Goal: Task Accomplishment & Management: Complete application form

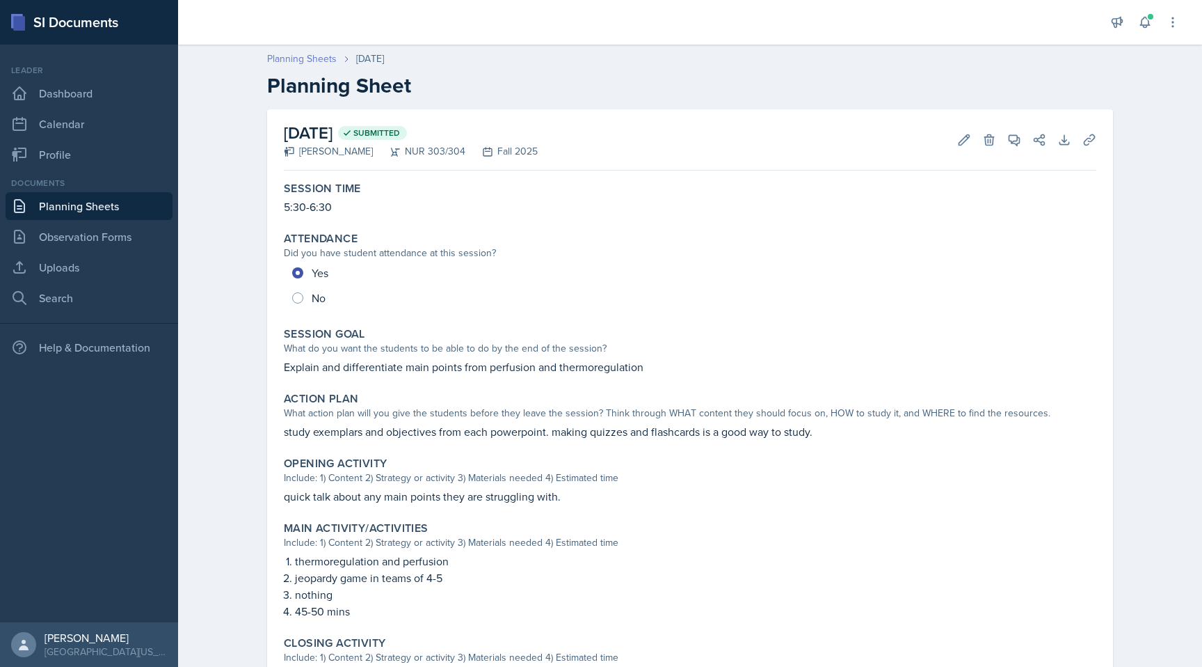
click at [298, 61] on link "Planning Sheets" at bounding box center [302, 58] width 70 height 15
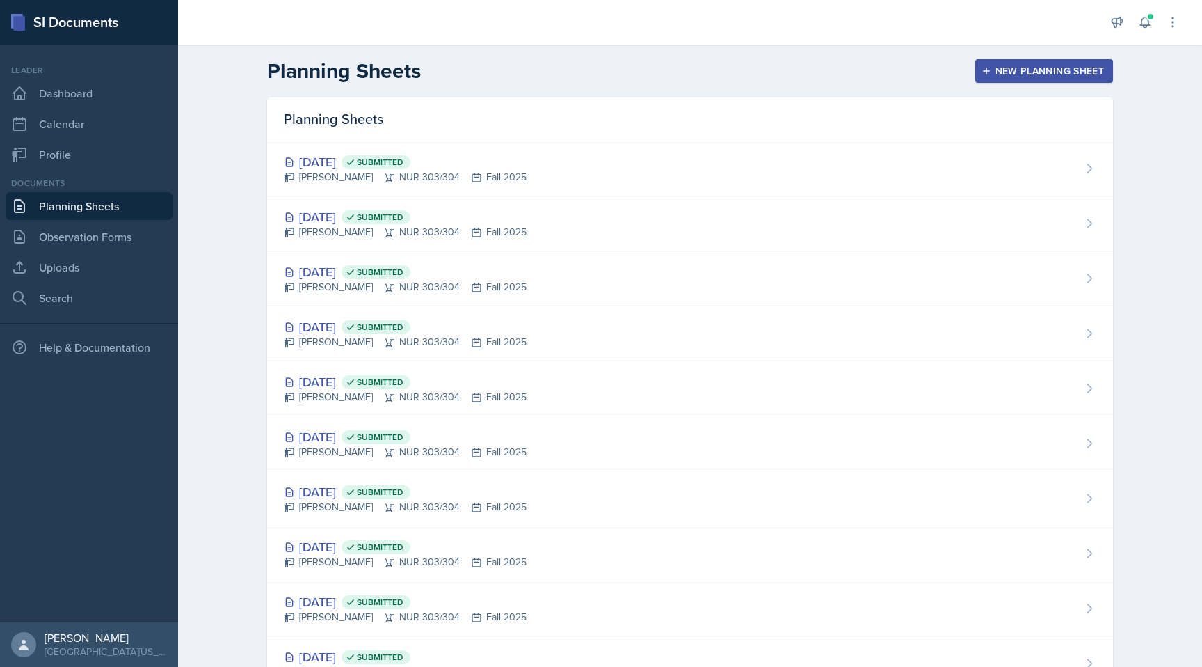
click at [1063, 61] on button "New Planning Sheet" at bounding box center [1044, 71] width 138 height 24
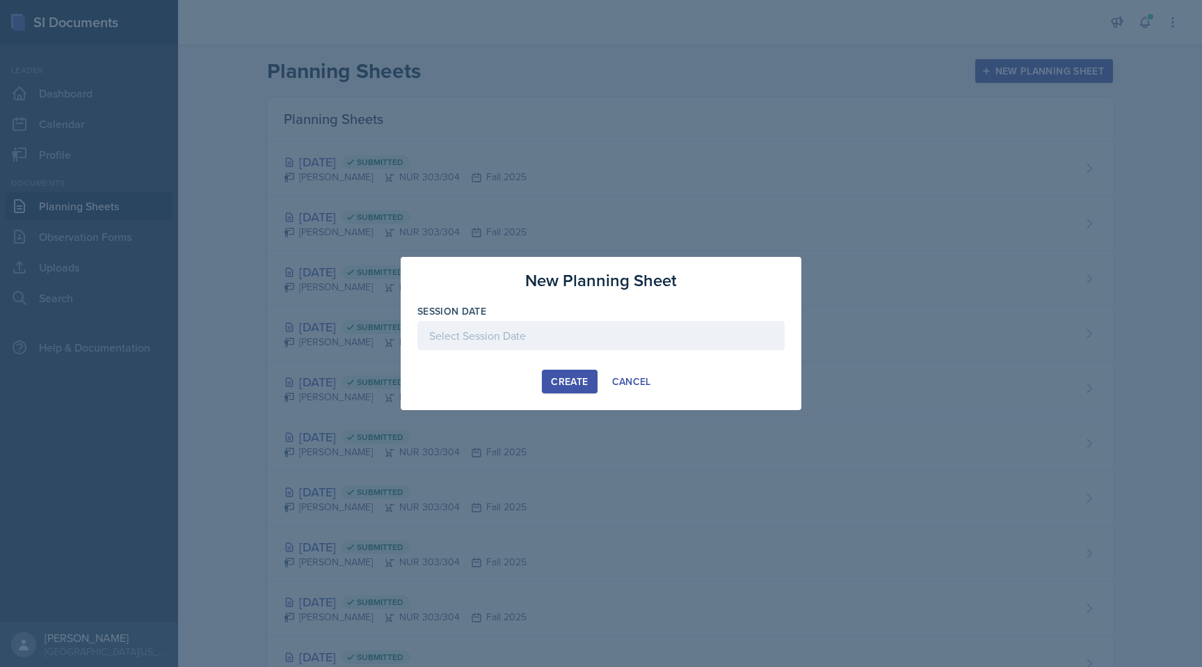
click at [653, 317] on div "Session Date" at bounding box center [600, 311] width 367 height 14
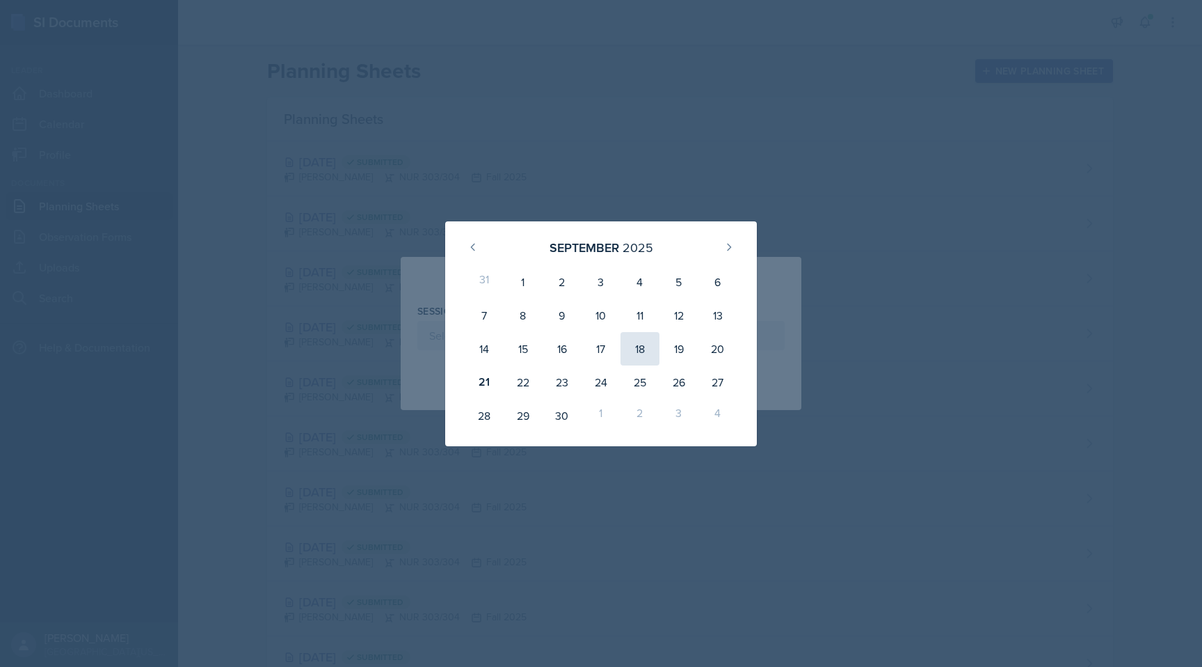
click at [642, 351] on div "18" at bounding box center [640, 348] width 39 height 33
type input "[DATE]"
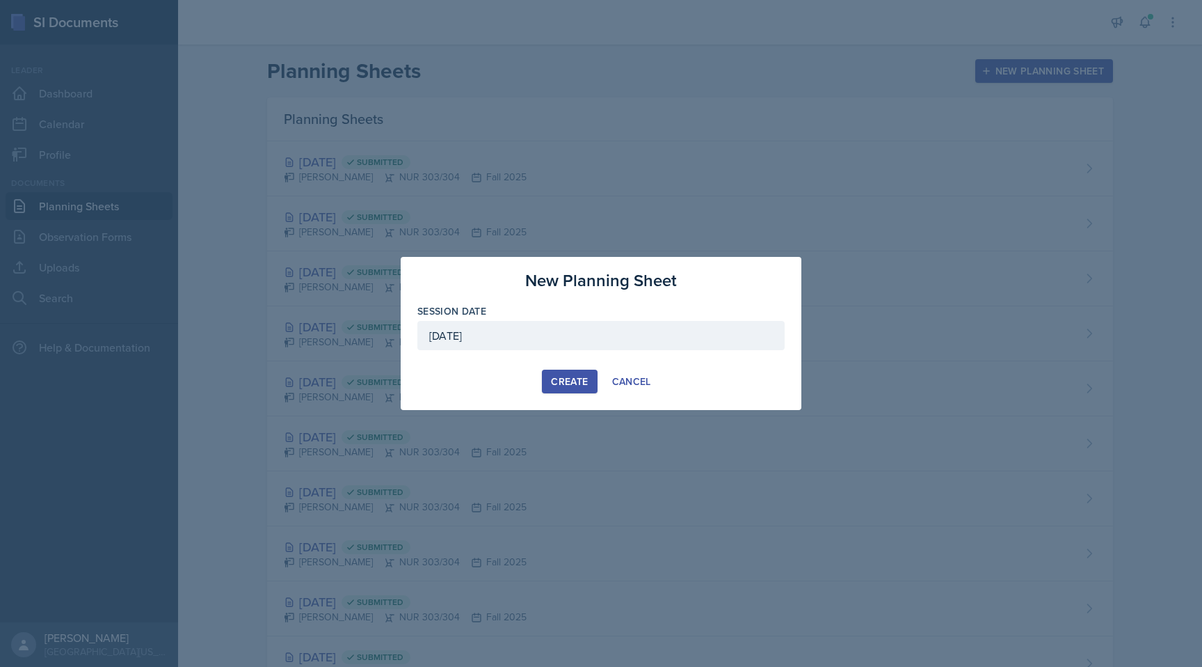
click at [568, 373] on button "Create" at bounding box center [569, 381] width 55 height 24
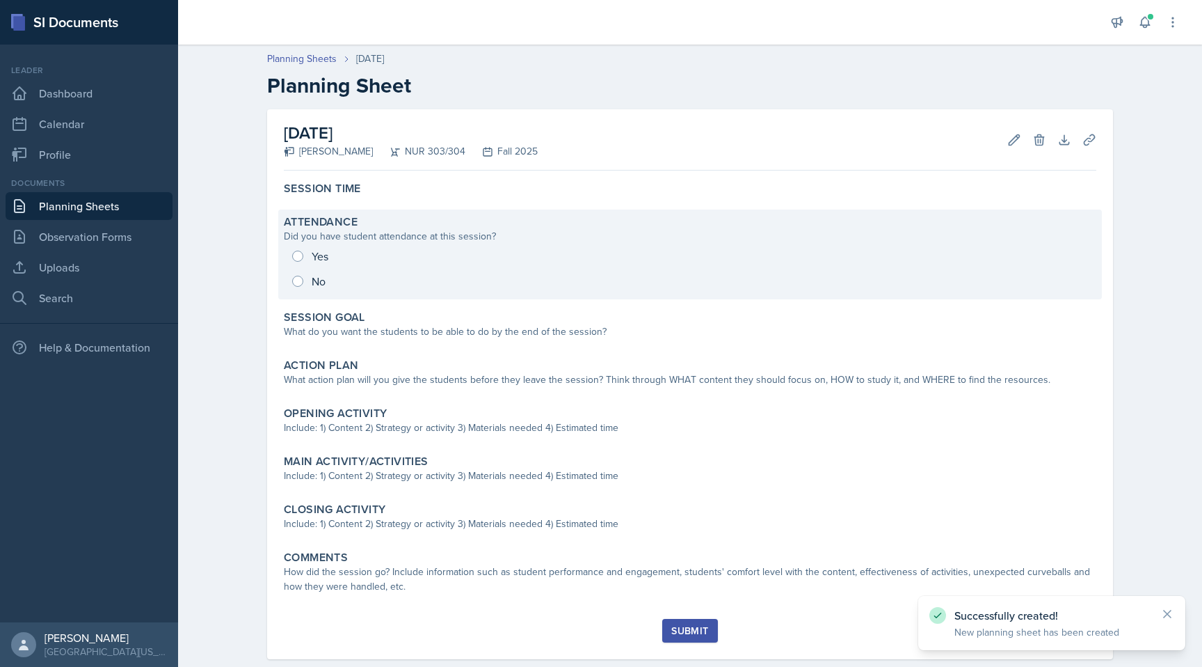
click at [424, 265] on div "Yes No" at bounding box center [690, 269] width 813 height 50
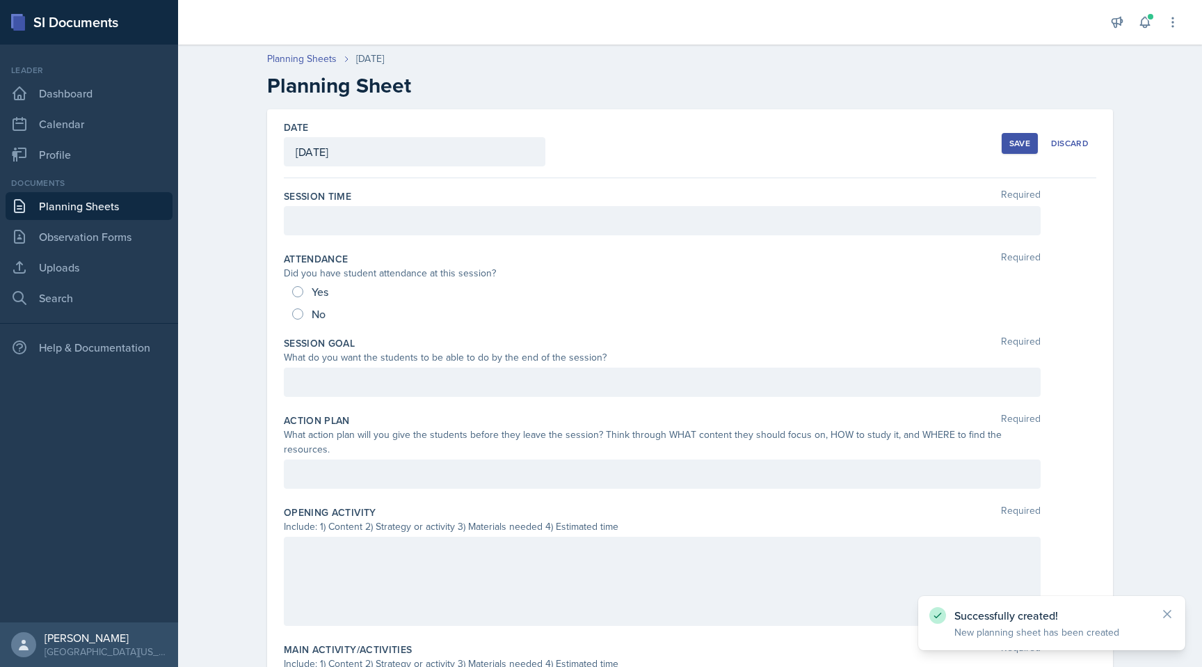
click at [401, 297] on div "Yes" at bounding box center [690, 291] width 796 height 22
click at [336, 231] on div at bounding box center [662, 220] width 757 height 29
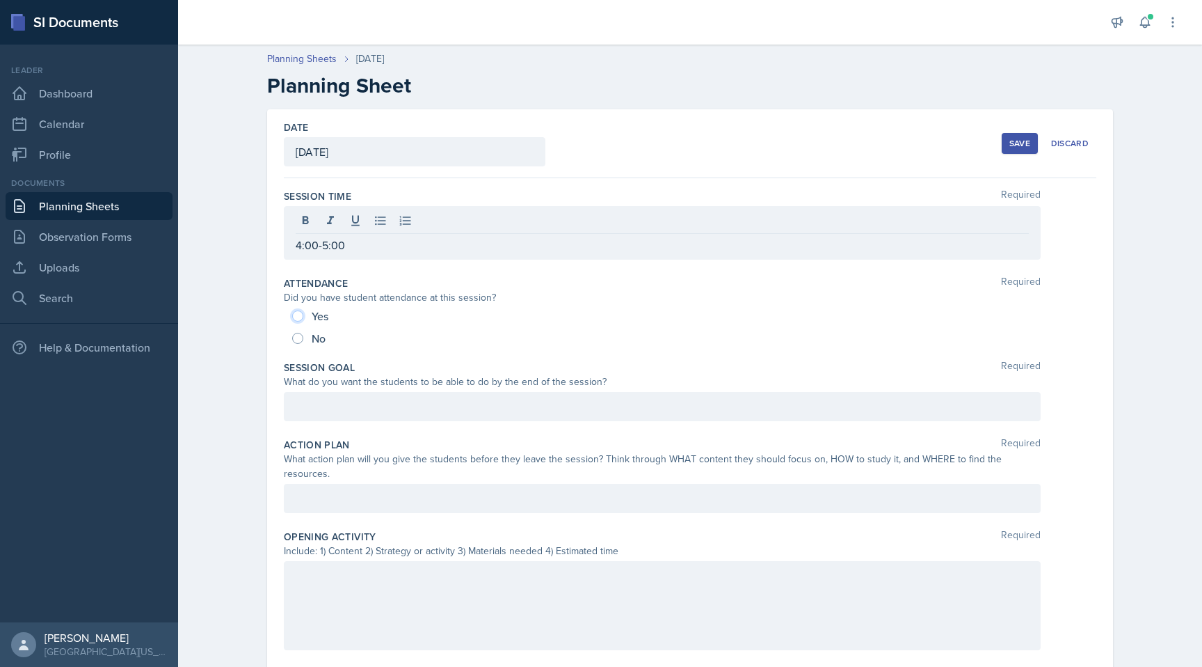
click at [300, 317] on input "Yes" at bounding box center [297, 315] width 11 height 11
radio input "true"
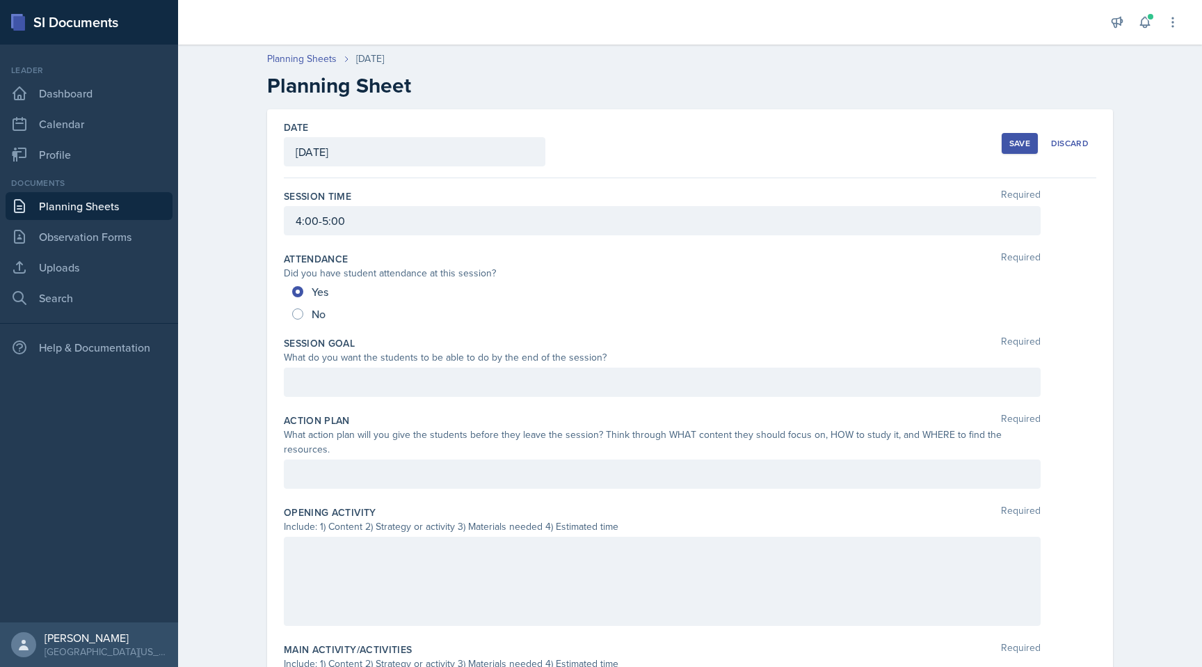
click at [375, 392] on div at bounding box center [662, 381] width 757 height 29
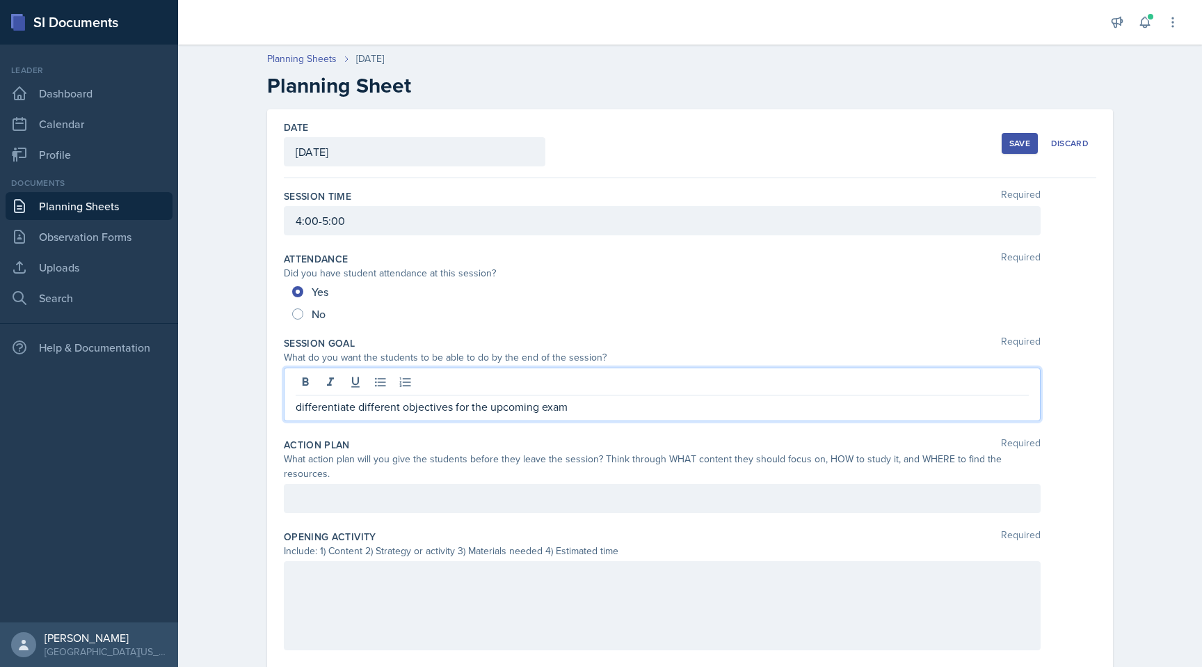
click at [413, 484] on div at bounding box center [662, 498] width 757 height 29
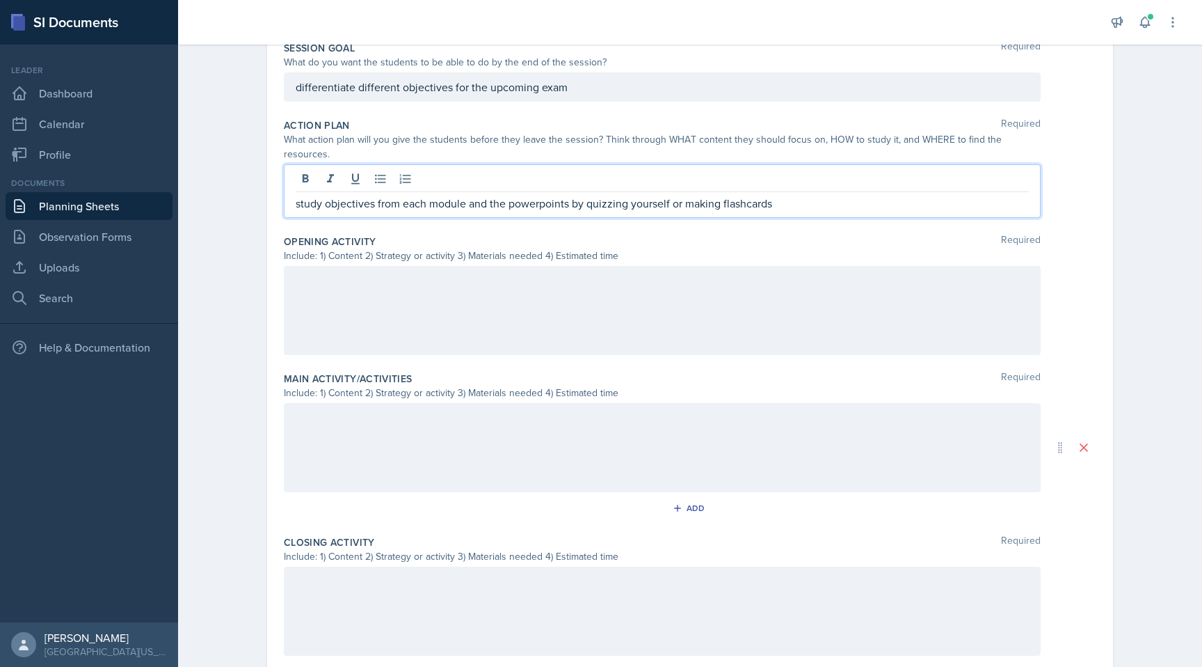
click at [409, 279] on div at bounding box center [662, 310] width 757 height 89
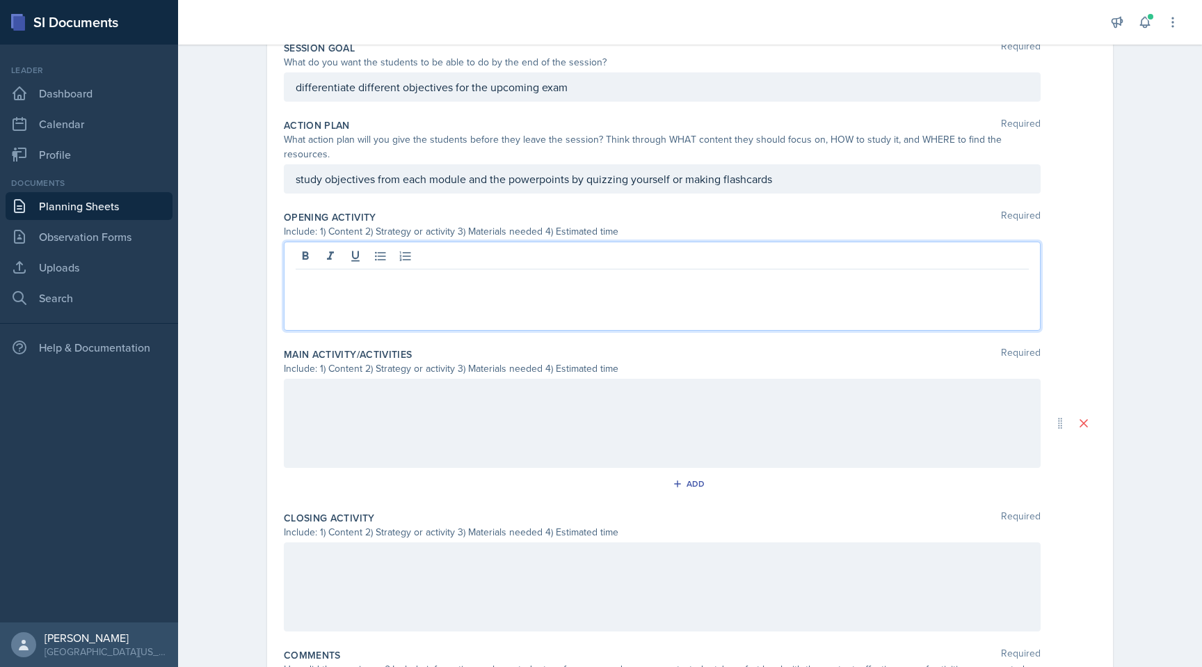
scroll to position [319, 0]
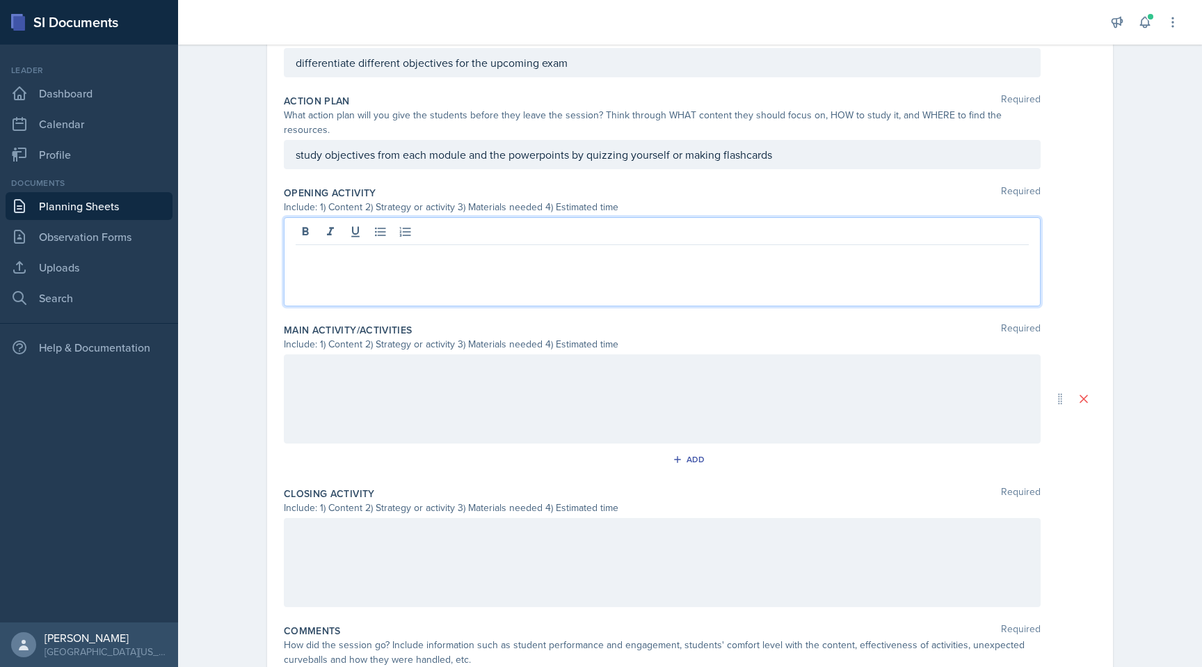
click at [411, 372] on div at bounding box center [662, 398] width 757 height 89
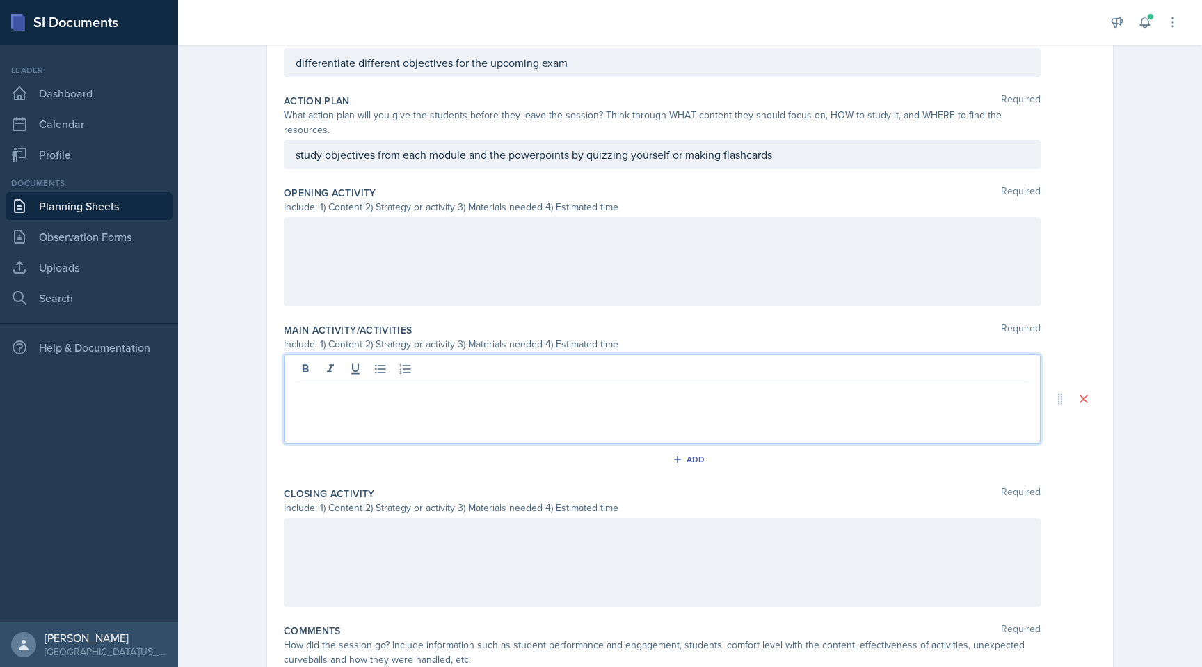
scroll to position [344, 0]
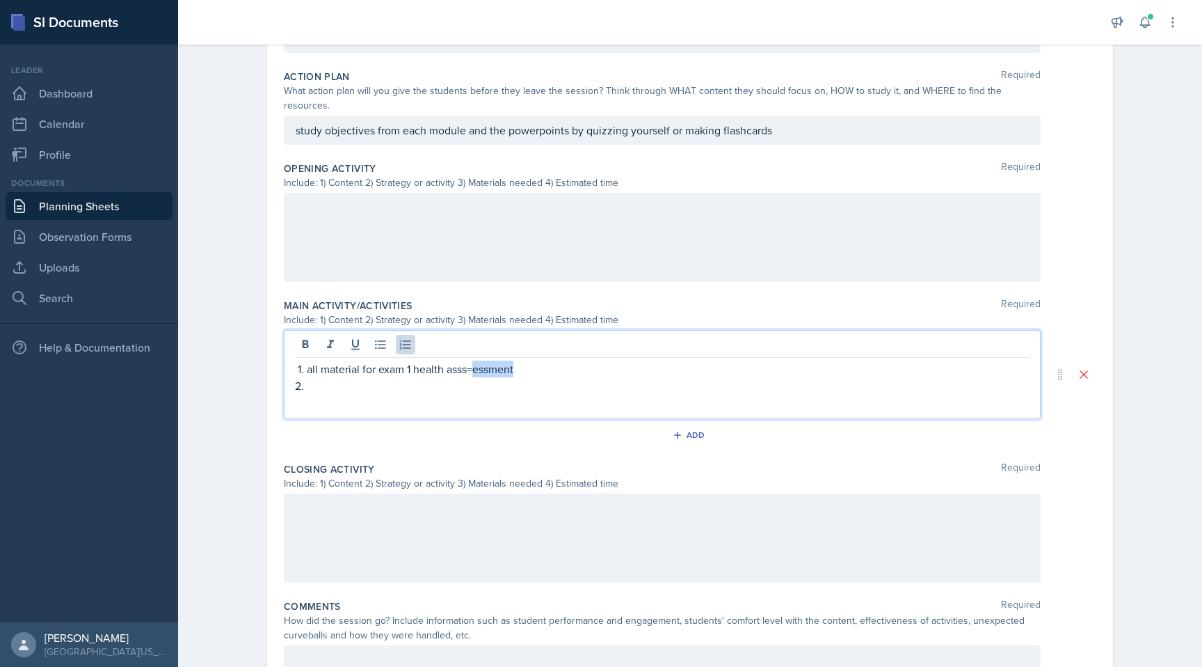
click at [472, 360] on p "all material for exam 1 health asss=essment" at bounding box center [668, 368] width 722 height 17
click at [463, 377] on p at bounding box center [668, 385] width 722 height 17
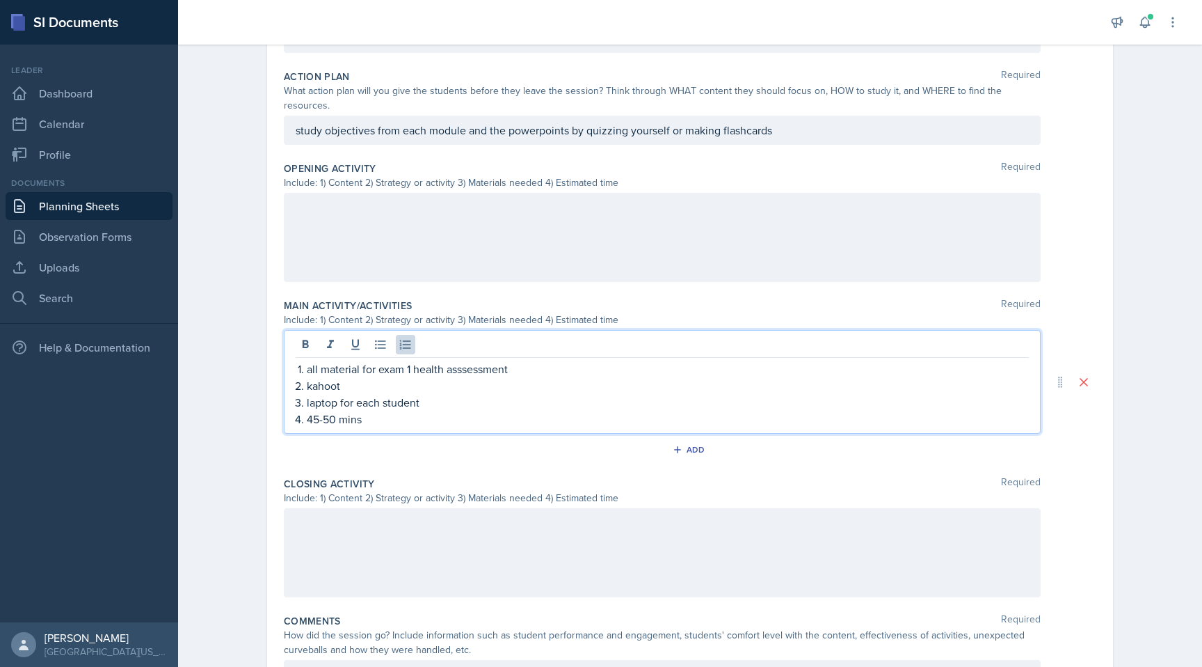
click at [486, 536] on div at bounding box center [662, 552] width 757 height 89
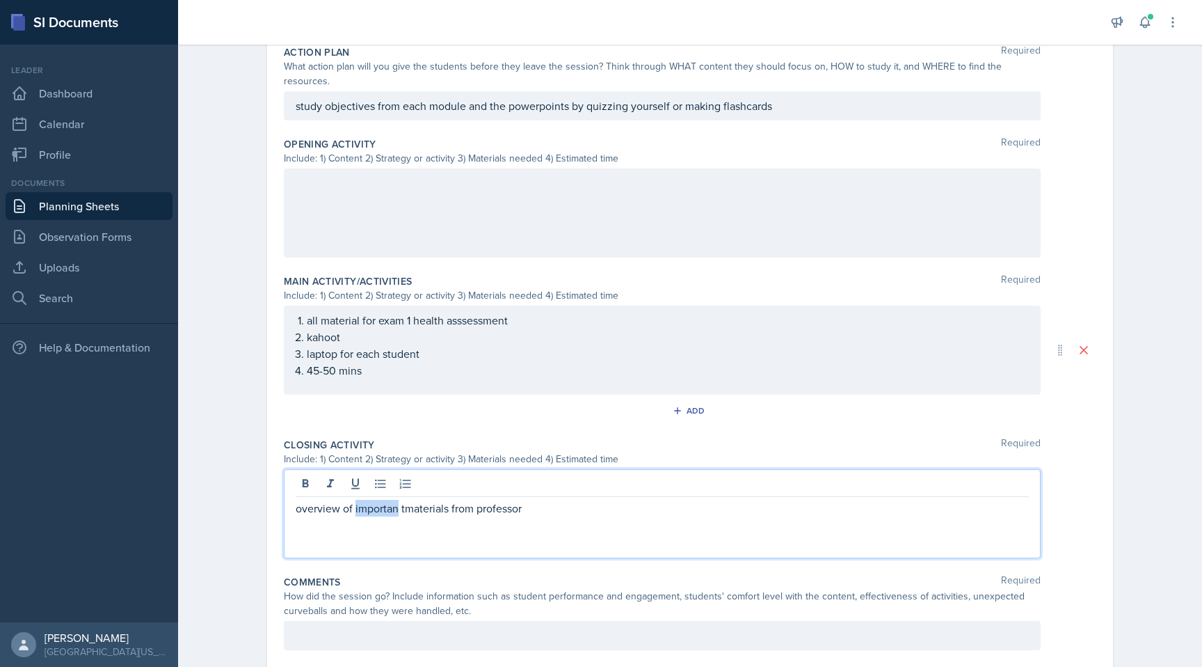
click at [393, 500] on p "overview of importan tmaterials from professor" at bounding box center [662, 508] width 733 height 17
click at [397, 500] on p "overview of importan tmaterials from professor" at bounding box center [662, 508] width 733 height 17
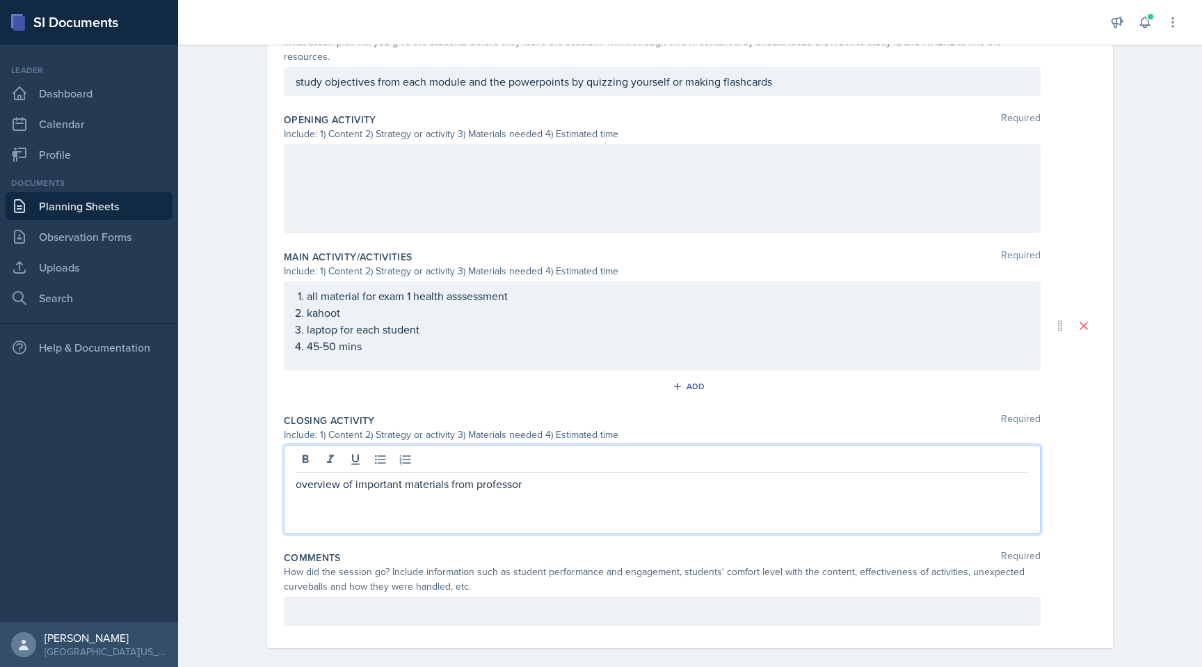
click at [536, 603] on p at bounding box center [662, 611] width 733 height 17
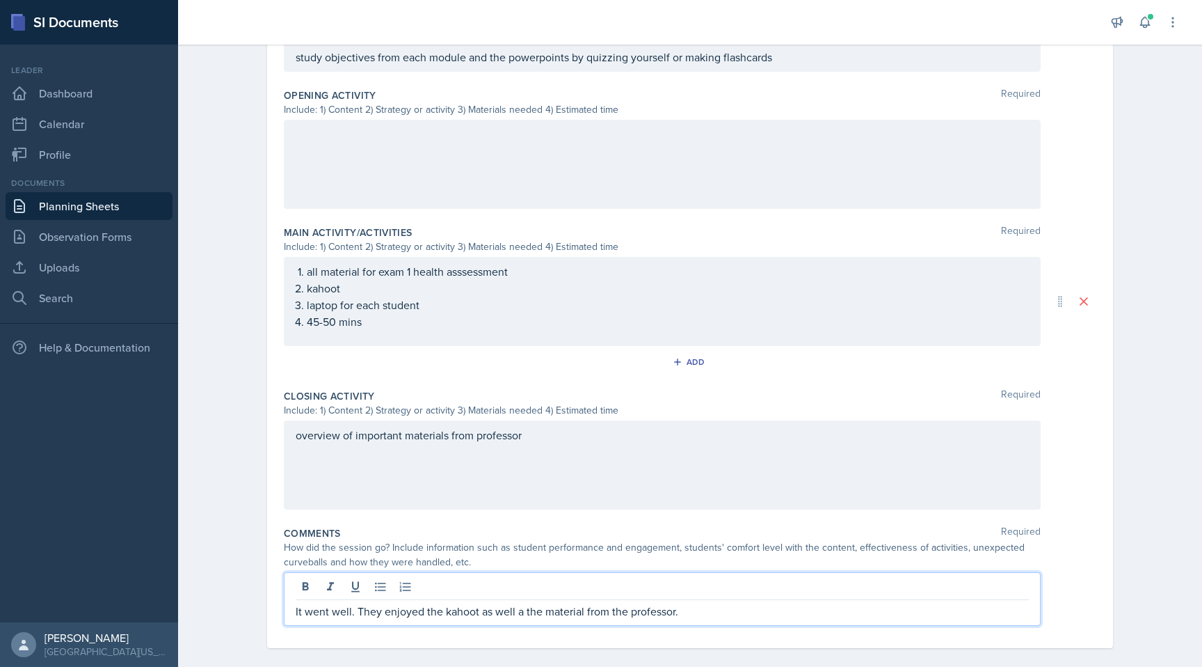
scroll to position [0, 0]
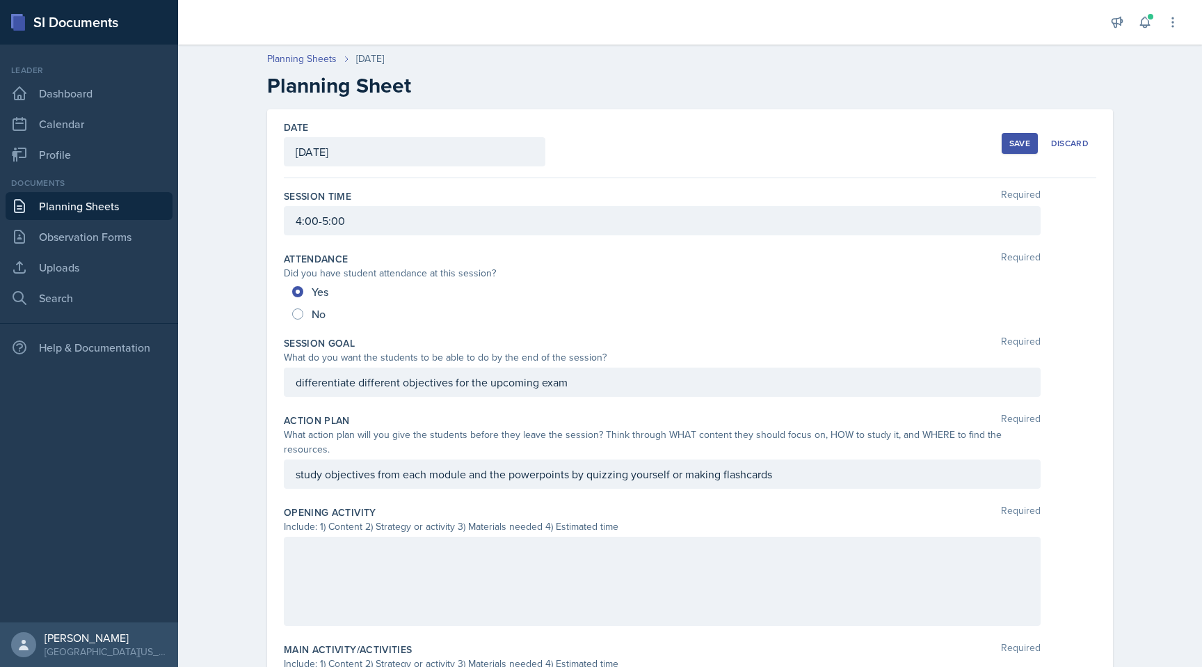
click at [1017, 140] on div "Save" at bounding box center [1020, 143] width 21 height 11
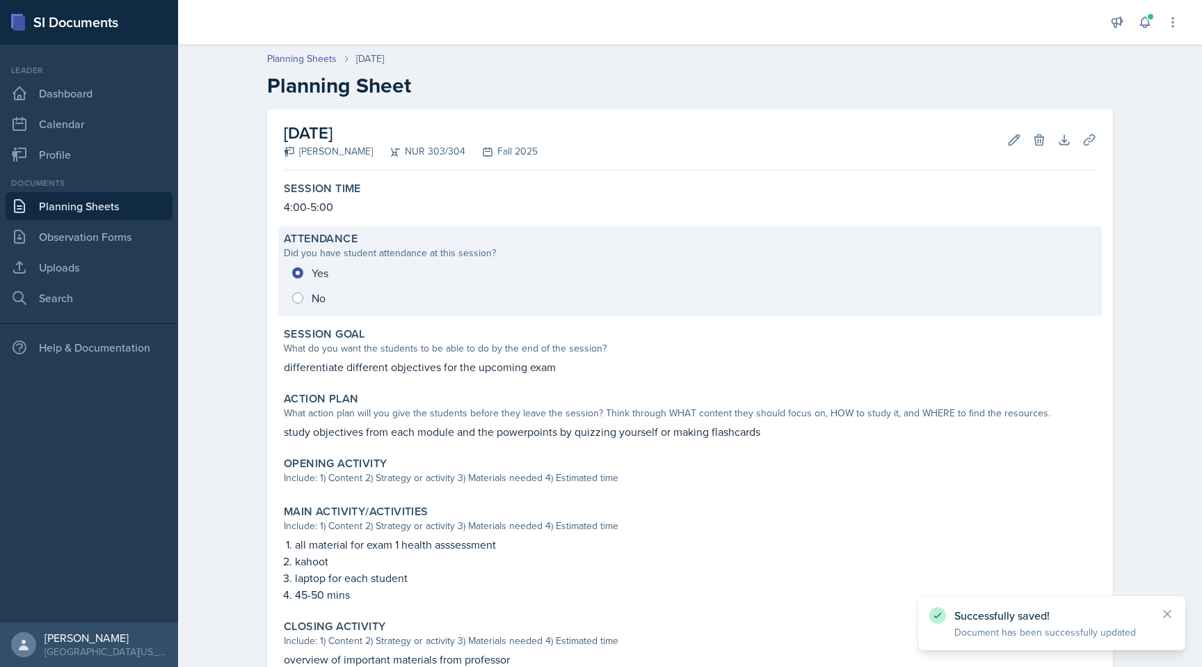
scroll to position [176, 0]
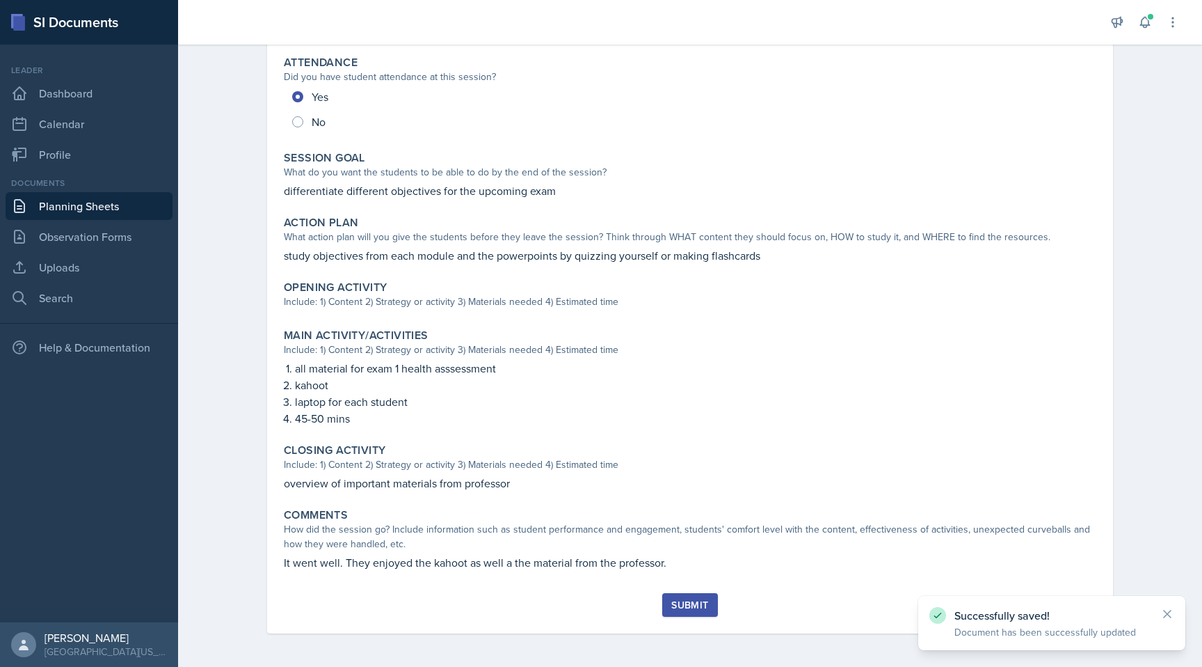
click at [692, 600] on div "Submit" at bounding box center [689, 604] width 37 height 11
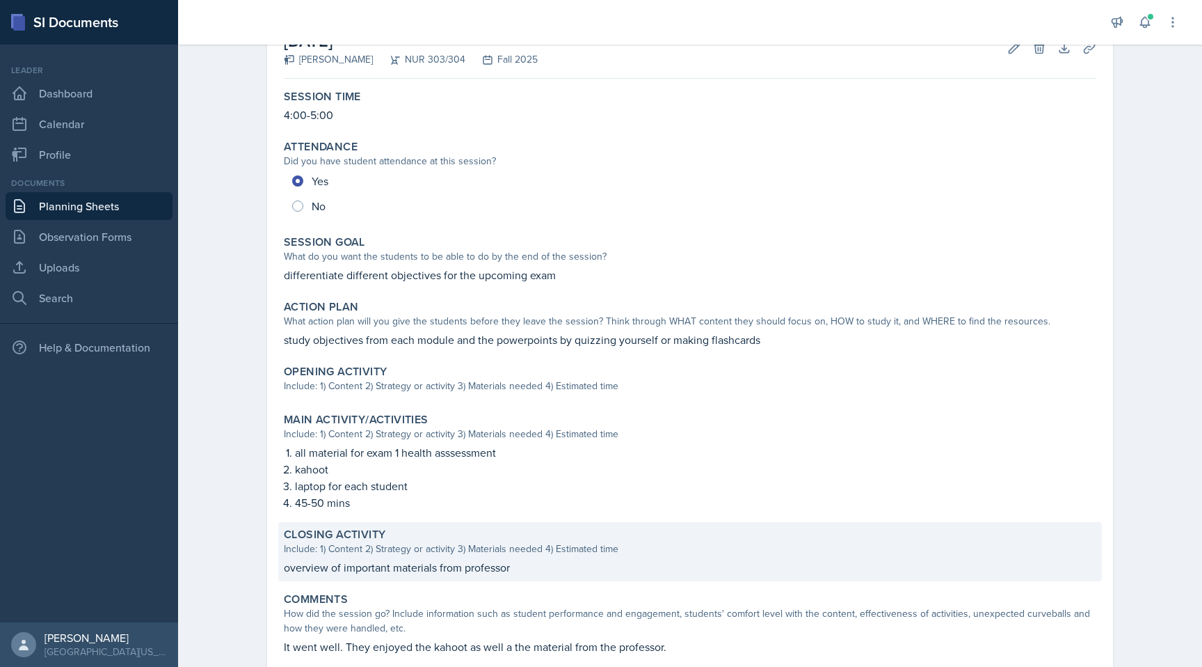
scroll to position [0, 0]
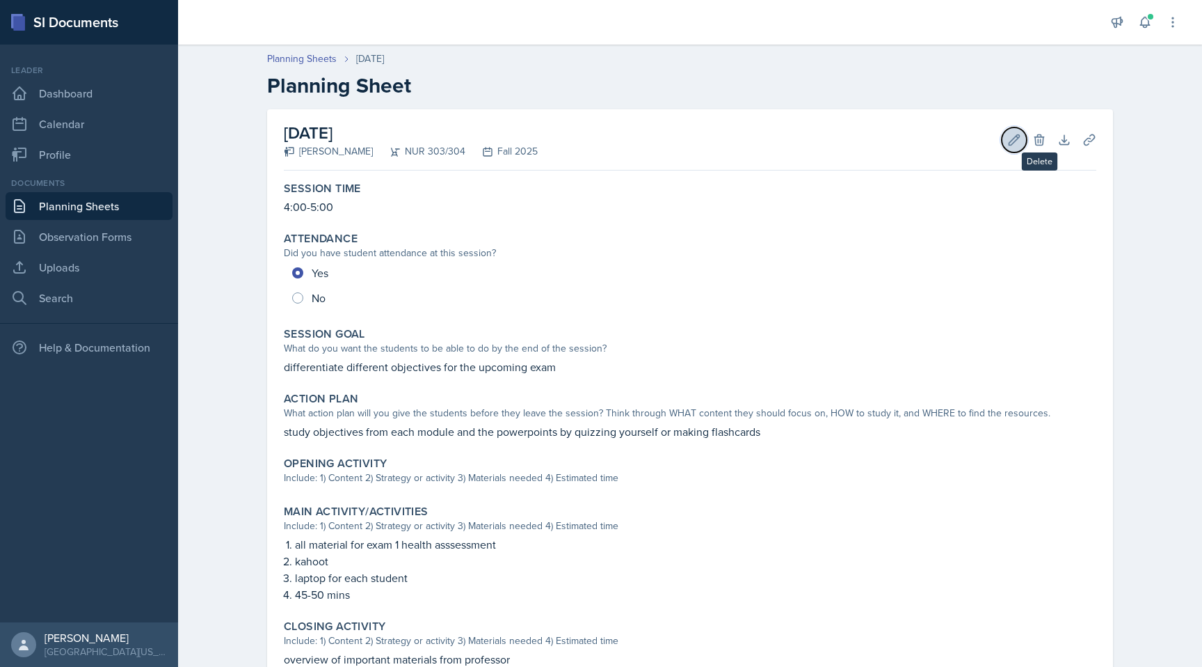
click at [1010, 144] on icon at bounding box center [1015, 139] width 10 height 10
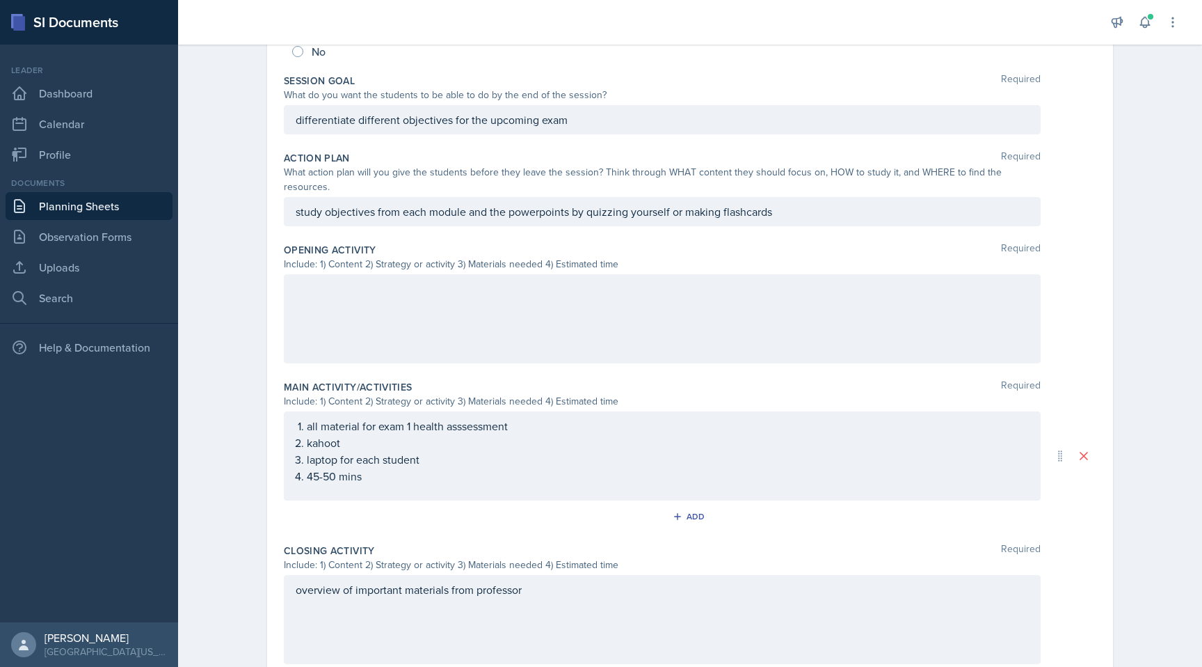
click at [650, 314] on div at bounding box center [662, 318] width 757 height 89
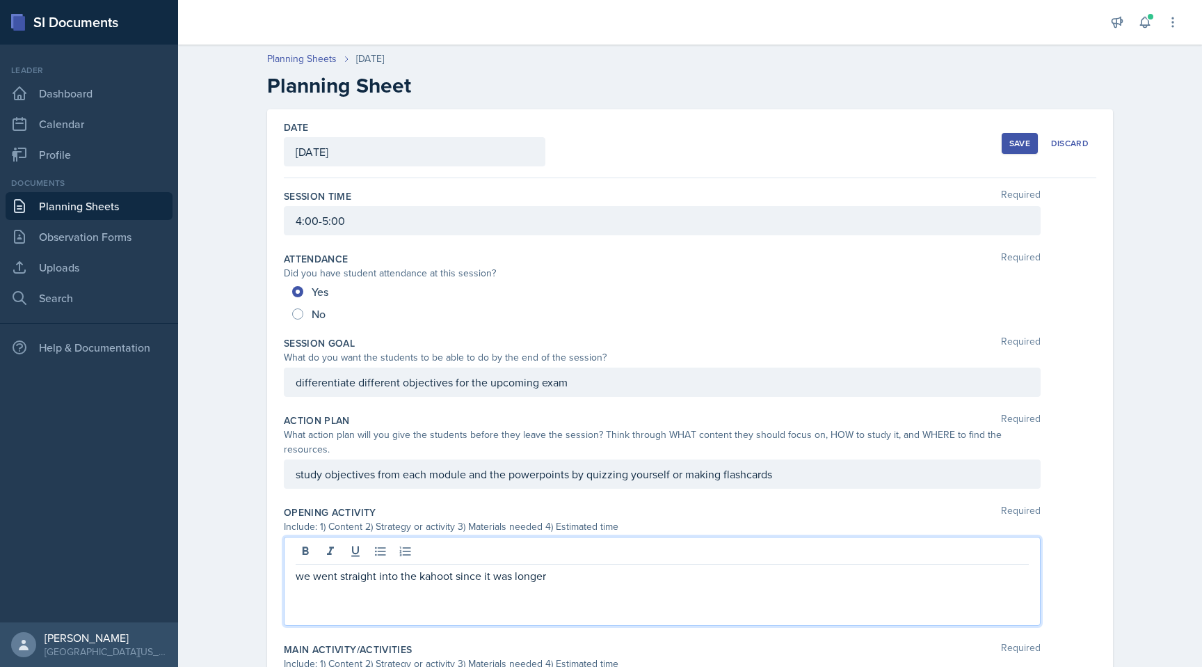
click at [1023, 143] on div "Save" at bounding box center [1020, 143] width 21 height 11
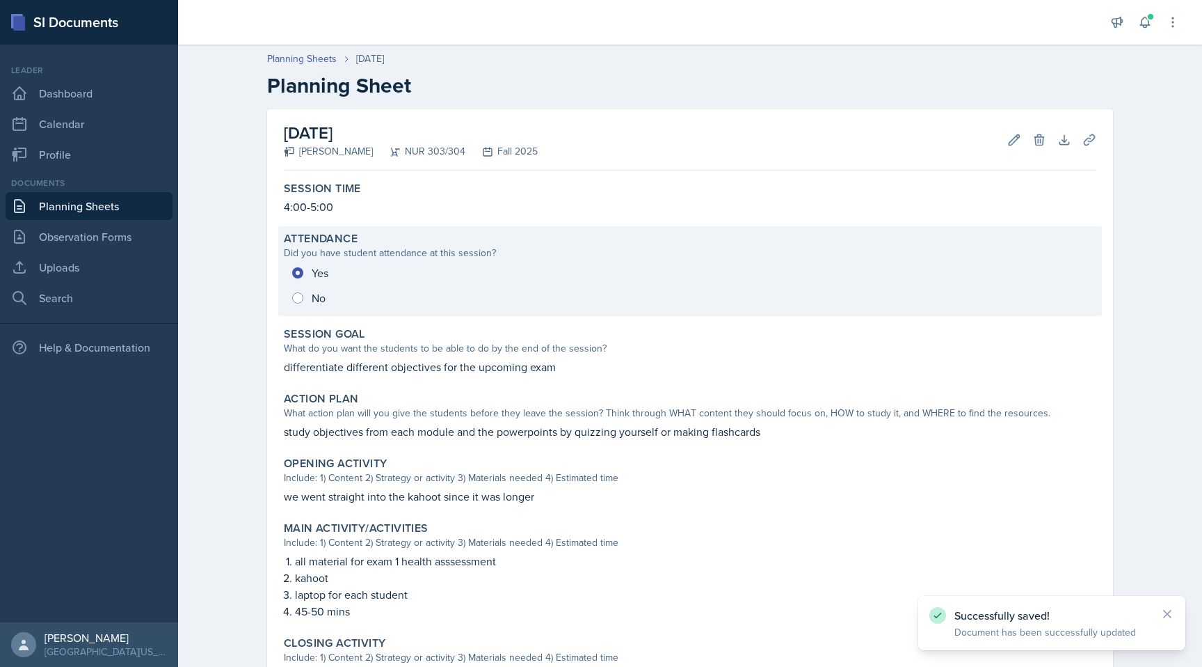
scroll to position [193, 0]
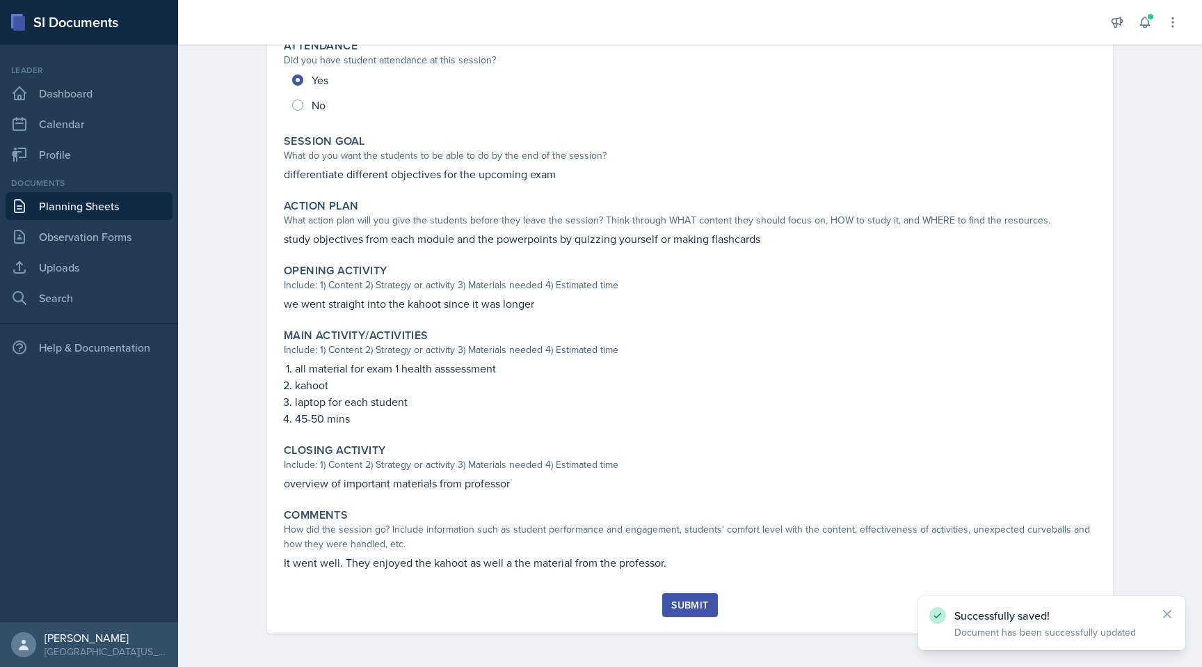
click at [688, 604] on div "Submit" at bounding box center [689, 604] width 37 height 11
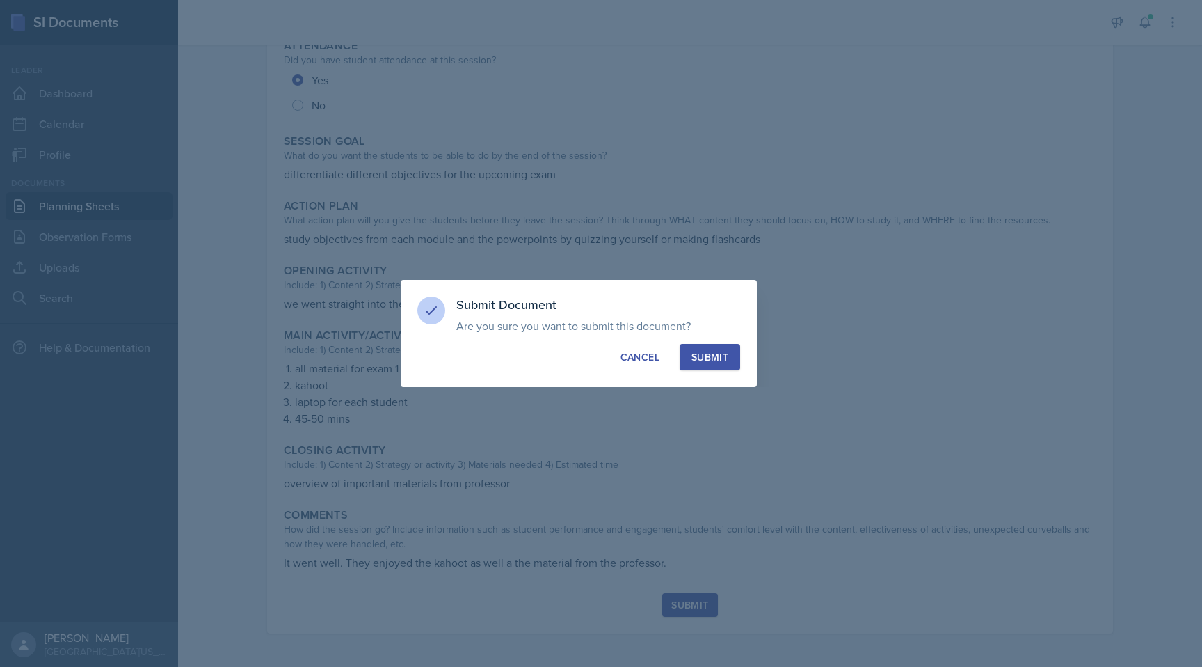
click at [708, 354] on div "Submit" at bounding box center [710, 357] width 37 height 14
radio input "true"
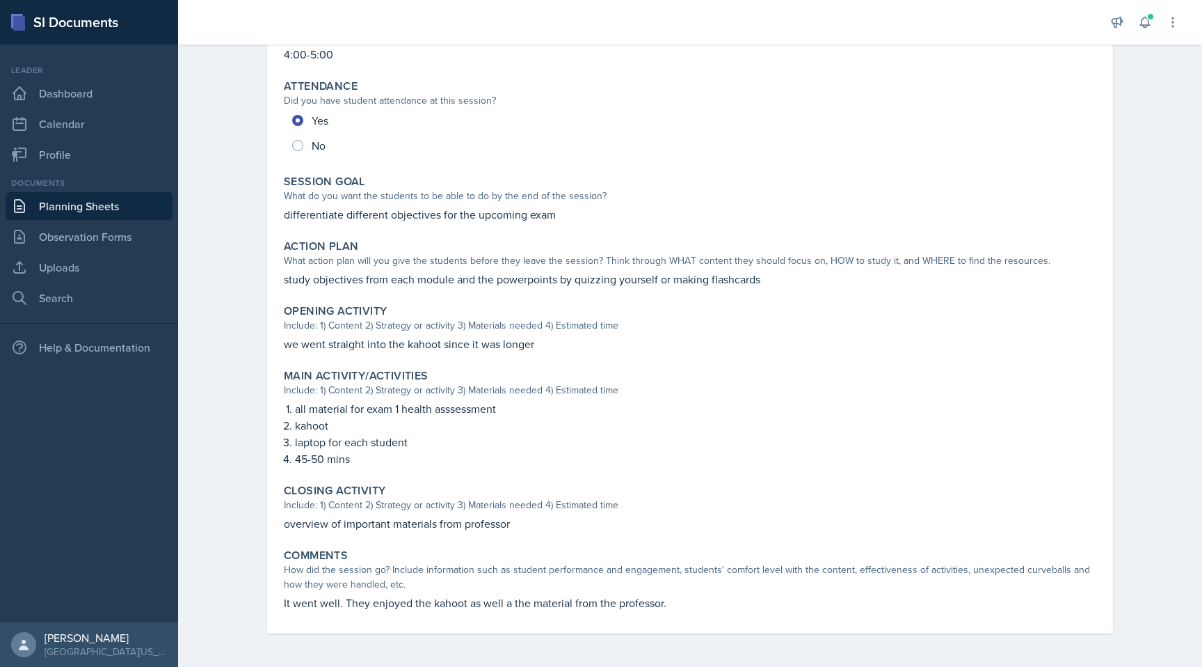
scroll to position [0, 0]
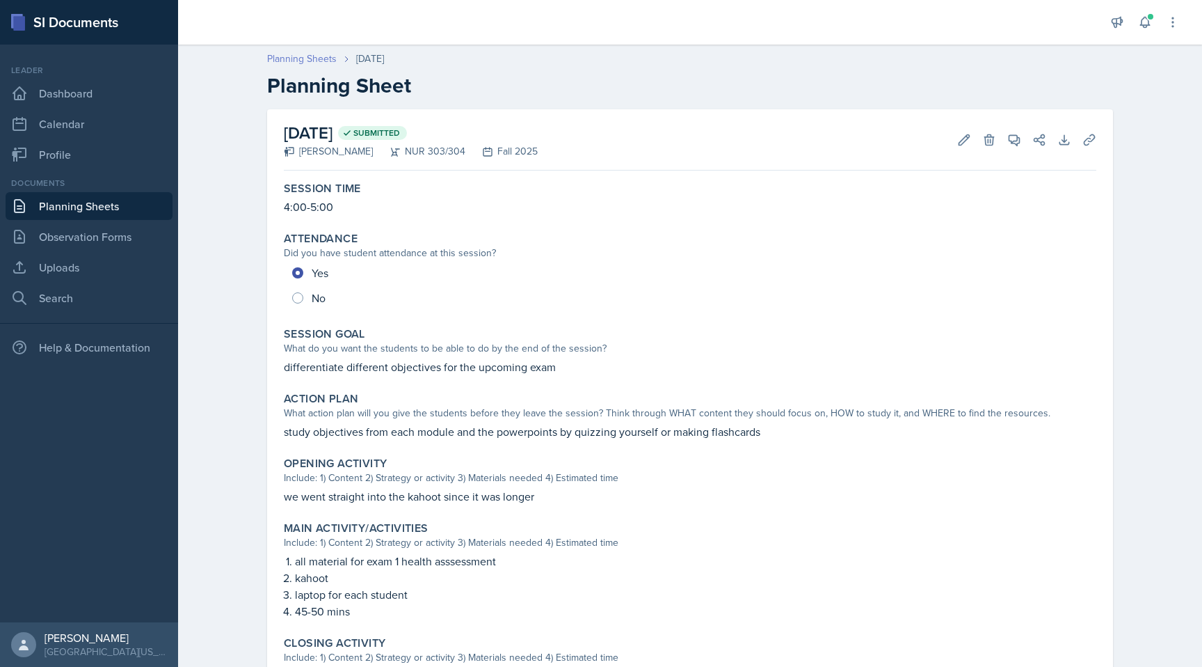
click at [323, 54] on link "Planning Sheets" at bounding box center [302, 58] width 70 height 15
